Goal: Task Accomplishment & Management: Complete application form

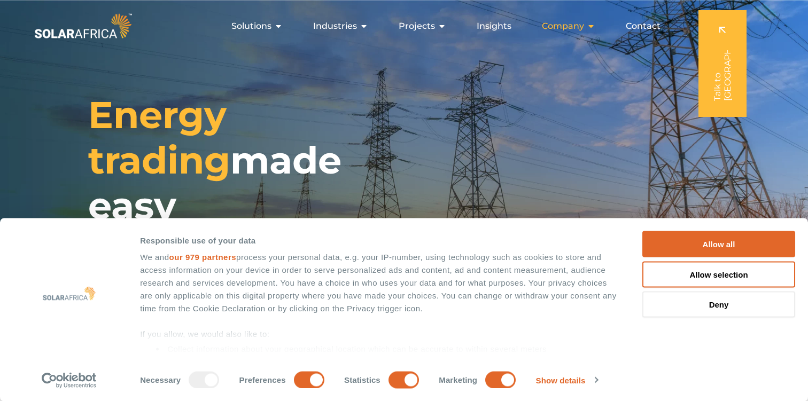
click at [579, 22] on span "Company" at bounding box center [563, 26] width 42 height 13
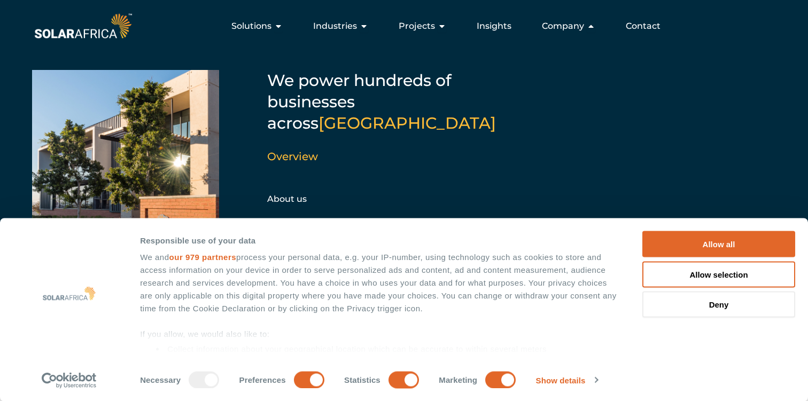
scroll to position [10, 0]
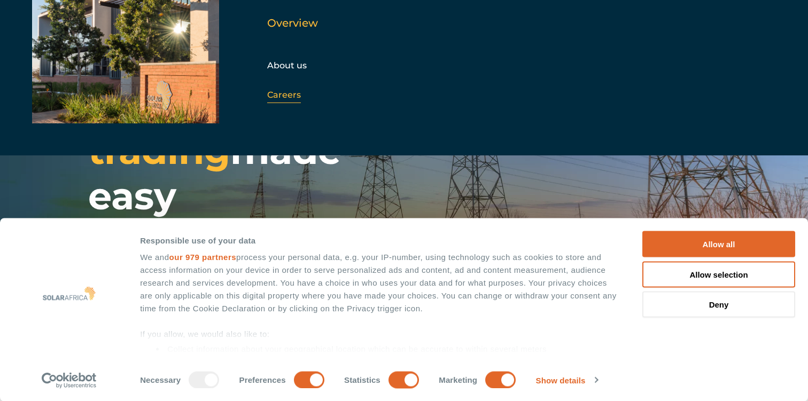
click at [289, 87] on div "Careers" at bounding box center [324, 95] width 115 height 16
click at [285, 90] on link "Careers" at bounding box center [284, 95] width 34 height 10
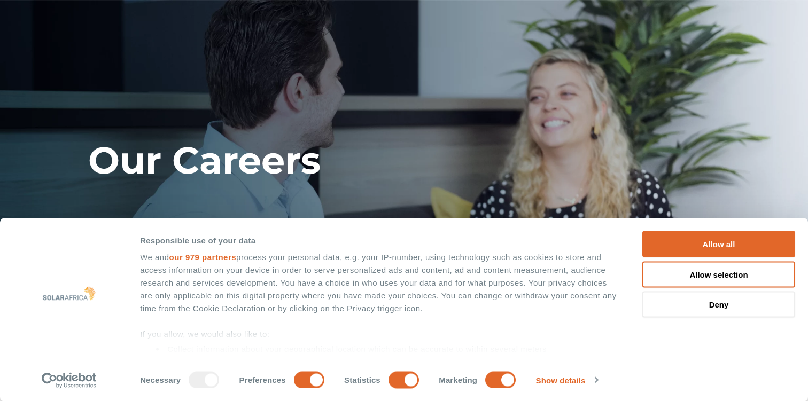
scroll to position [160, 0]
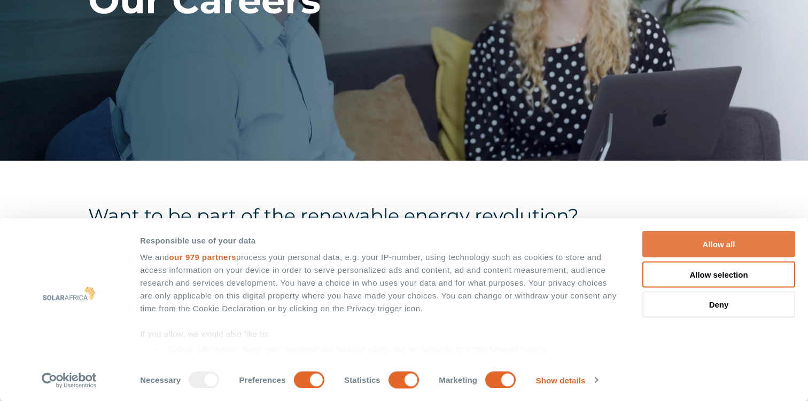
click at [693, 238] on button "Allow all" at bounding box center [719, 244] width 153 height 26
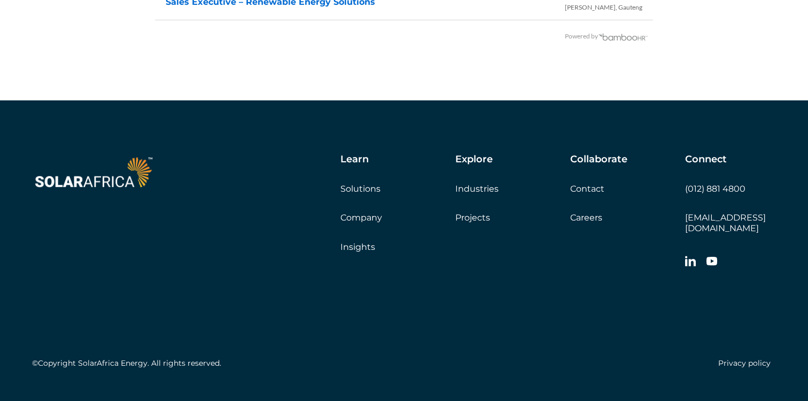
scroll to position [2322, 0]
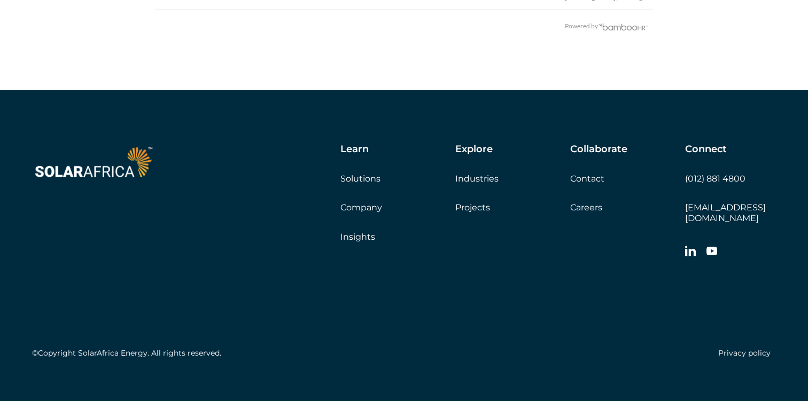
click at [594, 205] on link "Careers" at bounding box center [586, 208] width 32 height 10
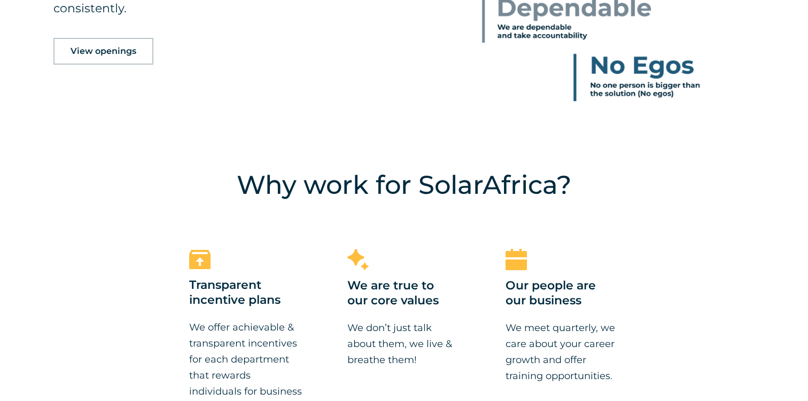
click at [119, 48] on span "View openings" at bounding box center [104, 51] width 66 height 9
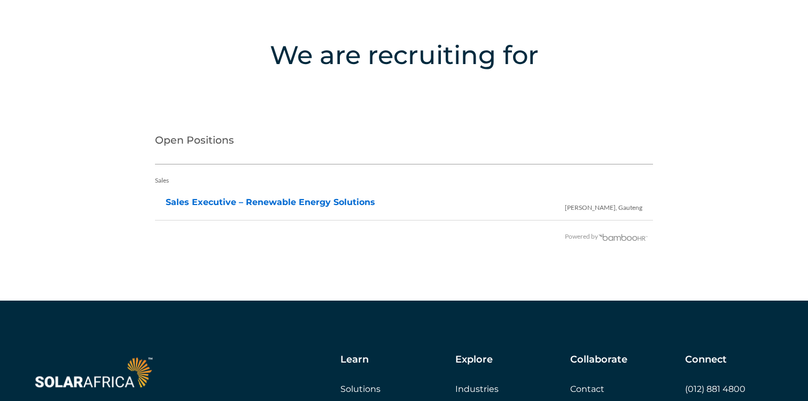
scroll to position [2137, 0]
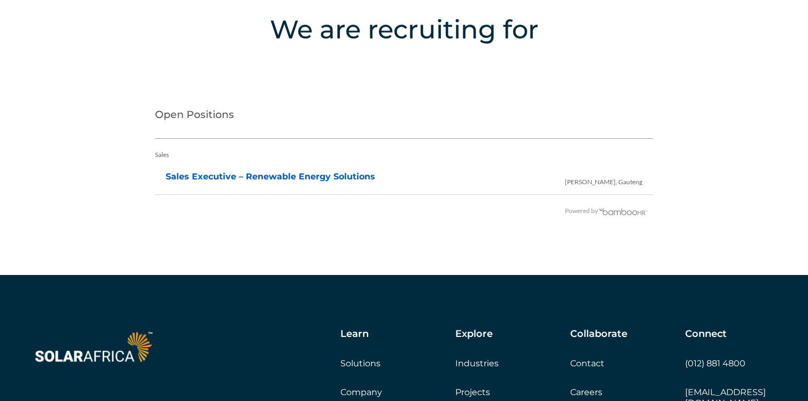
click at [302, 176] on link "Sales Executive – Renewable Energy Solutions" at bounding box center [271, 177] width 210 height 10
